Goal: Navigation & Orientation: Understand site structure

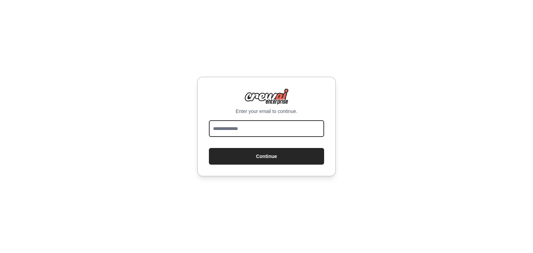
click at [273, 127] on input "email" at bounding box center [266, 128] width 115 height 17
type input "**********"
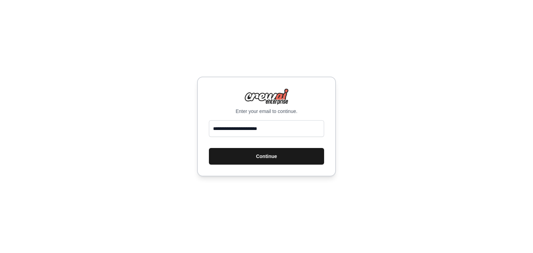
click at [272, 159] on button "Continue" at bounding box center [266, 156] width 115 height 17
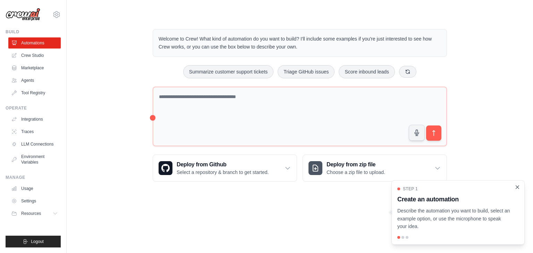
click at [515, 186] on icon "Close walkthrough" at bounding box center [517, 187] width 6 height 6
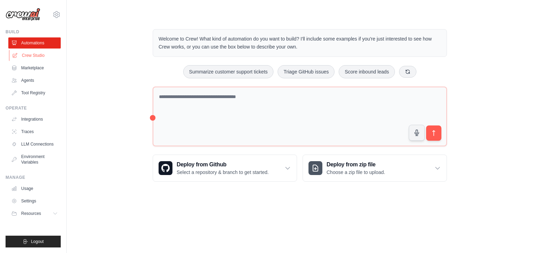
click at [52, 58] on link "Crew Studio" at bounding box center [35, 55] width 52 height 11
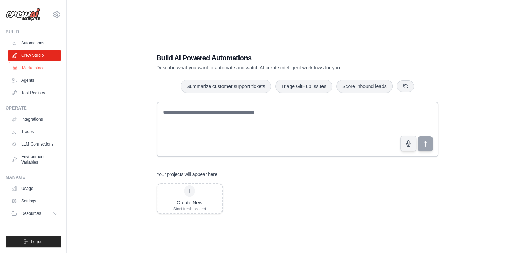
click at [47, 69] on link "Marketplace" at bounding box center [35, 67] width 52 height 11
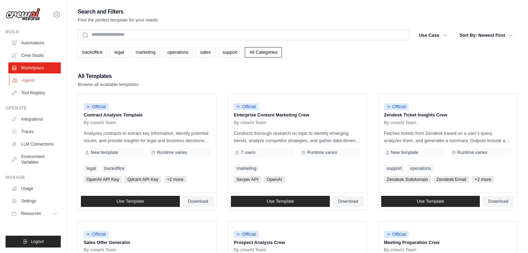
click at [46, 78] on link "Agents" at bounding box center [35, 80] width 52 height 11
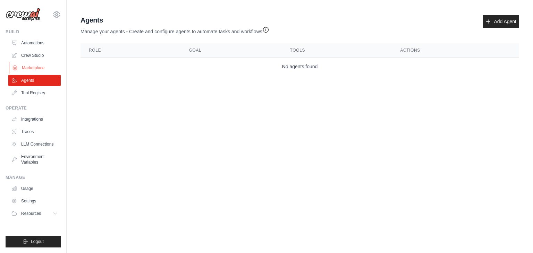
click at [47, 67] on link "Marketplace" at bounding box center [35, 67] width 52 height 11
